Goal: Transaction & Acquisition: Download file/media

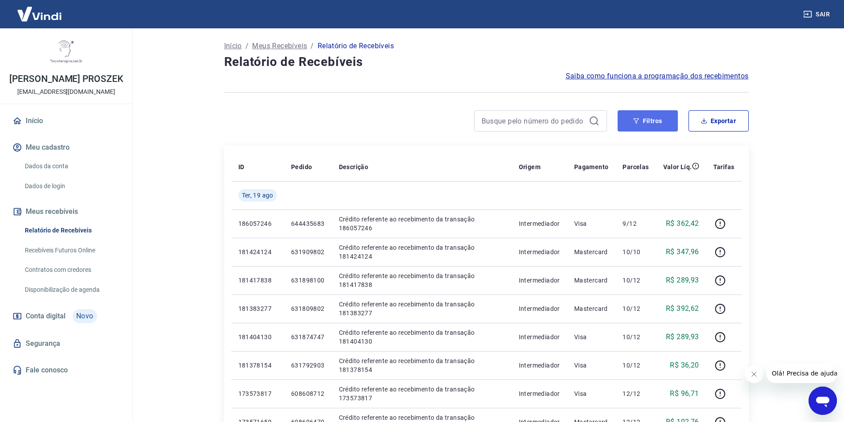
click at [627, 123] on button "Filtros" at bounding box center [648, 120] width 60 height 21
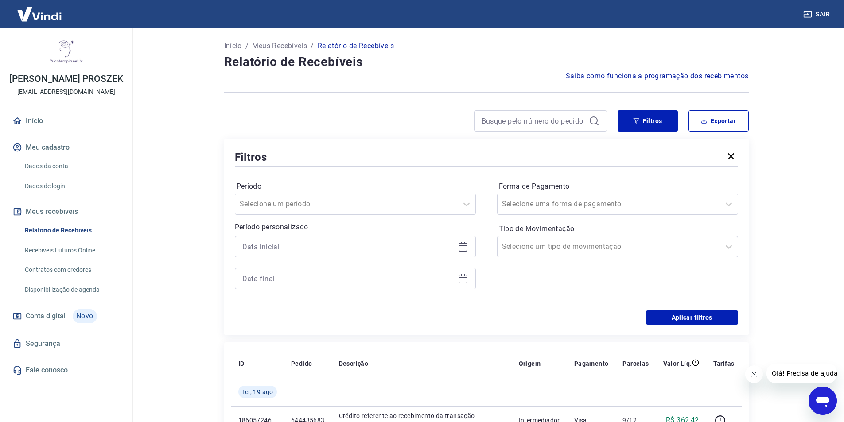
click at [462, 249] on icon at bounding box center [463, 247] width 11 height 11
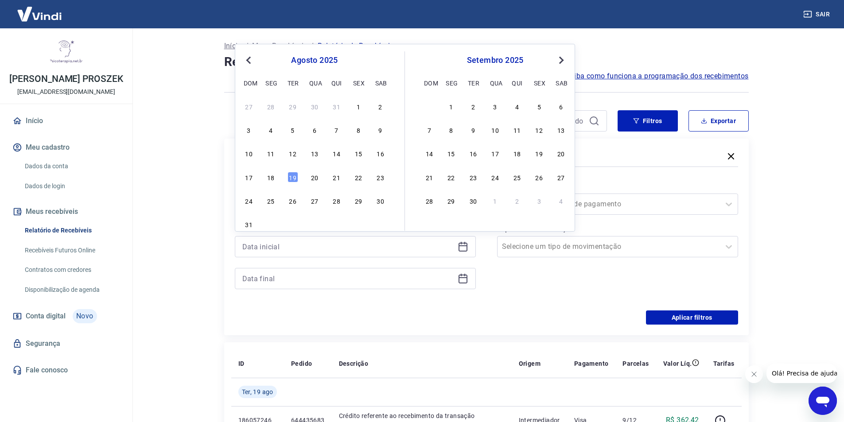
click at [389, 149] on div "[DATE] dom seg ter qua qui sex sab 27 28 29 30 31 1 2 3 4 5 6 7 8 9 10 11 12 13…" at bounding box center [323, 141] width 163 height 180
click at [380, 156] on div "16" at bounding box center [380, 153] width 11 height 11
type input "[DATE]"
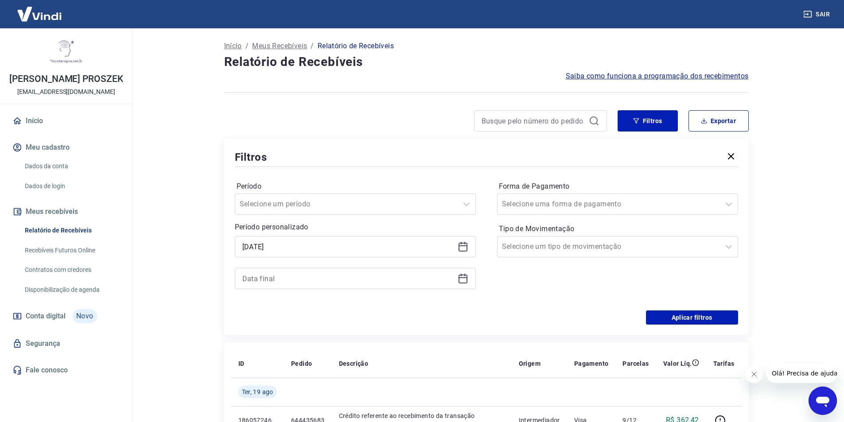
click at [459, 277] on icon at bounding box center [463, 279] width 9 height 9
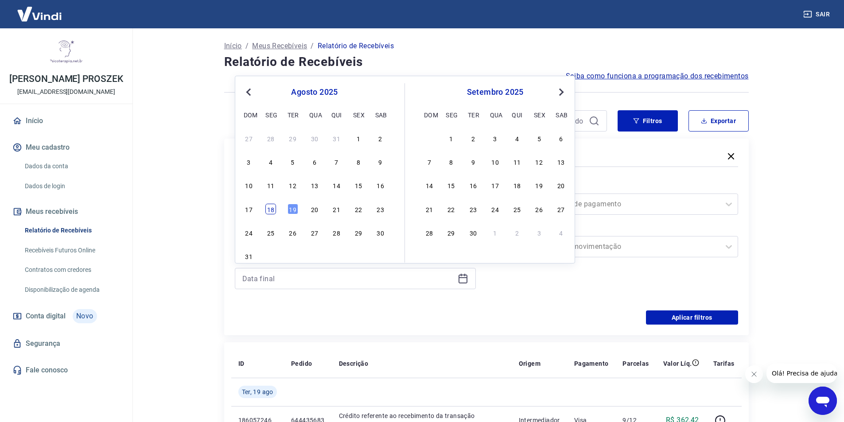
click at [273, 211] on div "18" at bounding box center [271, 209] width 11 height 11
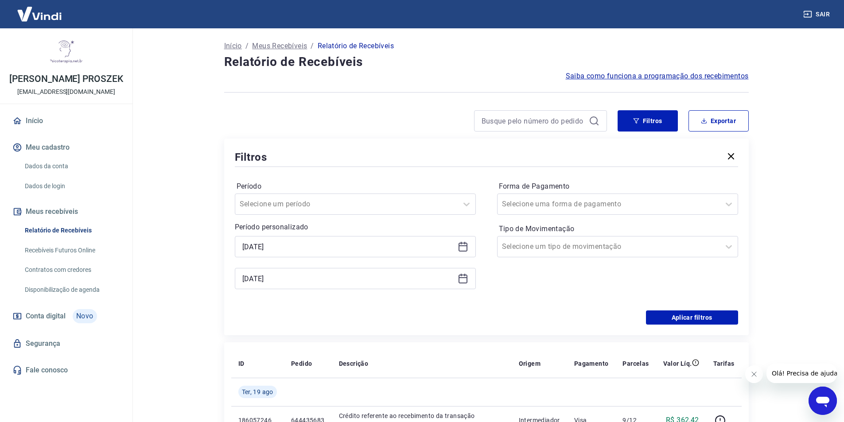
type input "[DATE]"
click at [662, 317] on button "Aplicar filtros" at bounding box center [692, 318] width 92 height 14
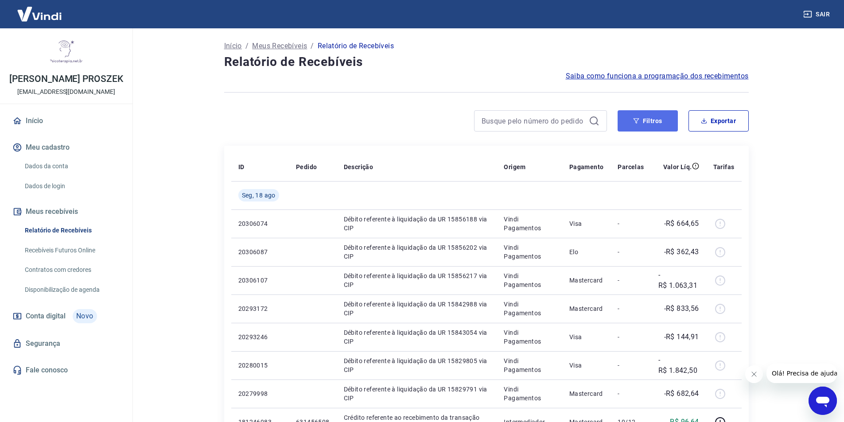
click at [672, 122] on button "Filtros" at bounding box center [648, 120] width 60 height 21
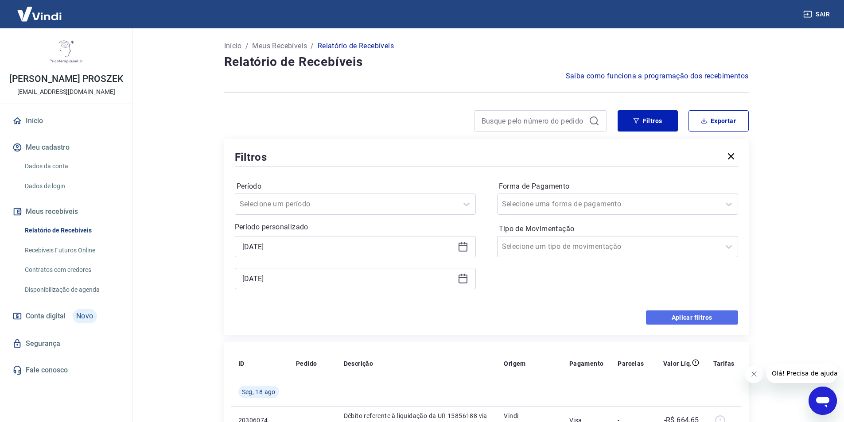
click at [690, 320] on button "Aplicar filtros" at bounding box center [692, 318] width 92 height 14
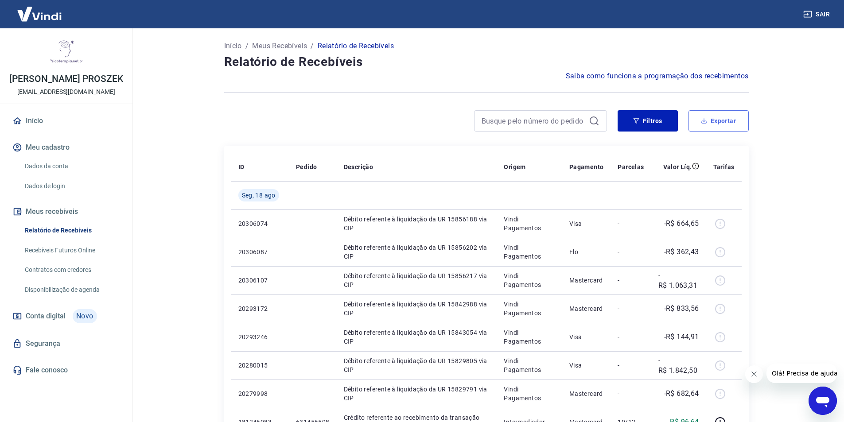
click at [720, 121] on button "Exportar" at bounding box center [719, 120] width 60 height 21
type input "[DATE]"
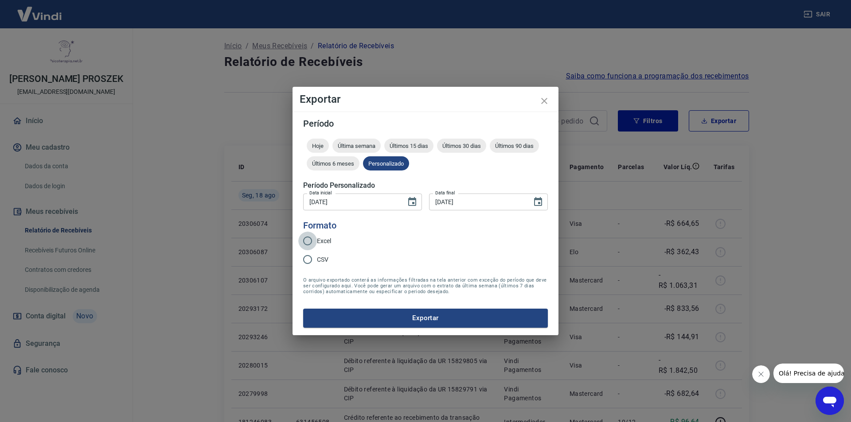
click at [306, 244] on input "Excel" at bounding box center [307, 241] width 19 height 19
radio input "true"
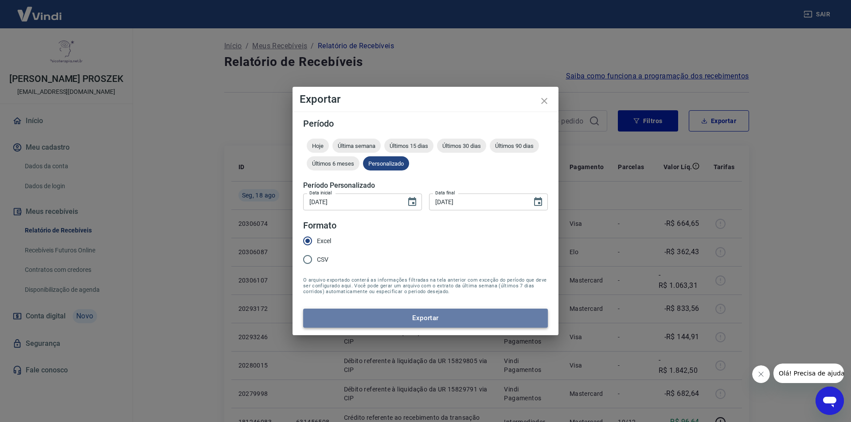
click at [408, 321] on button "Exportar" at bounding box center [425, 318] width 245 height 19
